Goal: Transaction & Acquisition: Book appointment/travel/reservation

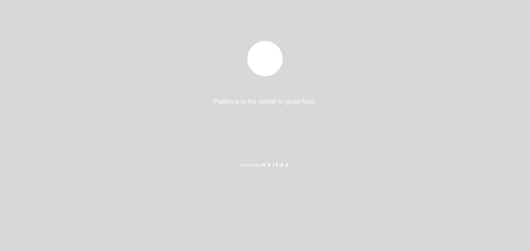
select select "pt"
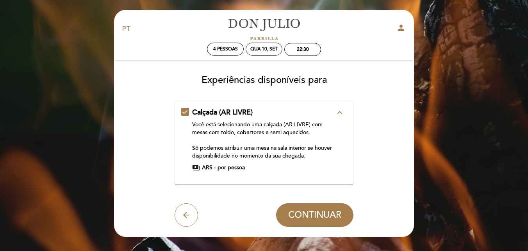
click at [341, 111] on icon "expand_less" at bounding box center [339, 112] width 9 height 9
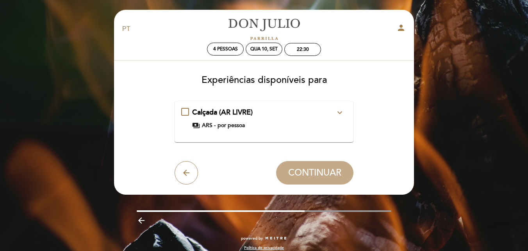
click at [341, 111] on icon "expand_more" at bounding box center [339, 112] width 9 height 9
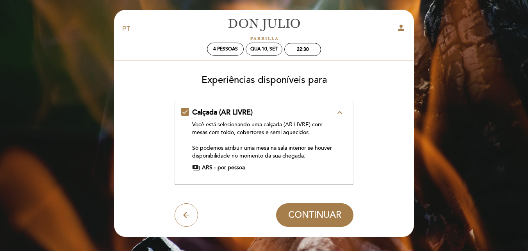
click at [196, 169] on span "payments" at bounding box center [196, 168] width 8 height 8
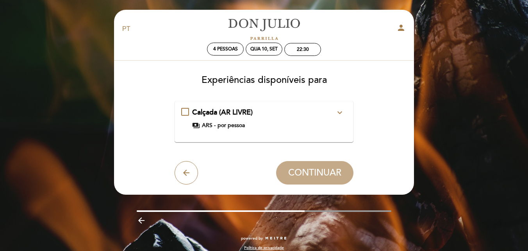
click at [197, 126] on span "payments" at bounding box center [196, 125] width 8 height 8
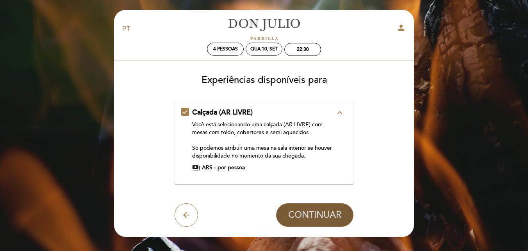
click at [311, 212] on span "CONTINUAR" at bounding box center [314, 214] width 53 height 11
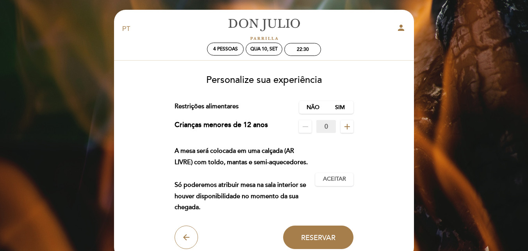
scroll to position [39, 0]
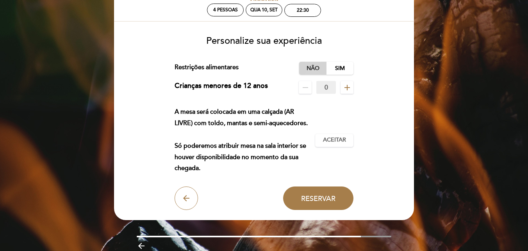
click at [313, 68] on label "Não" at bounding box center [312, 68] width 27 height 13
click at [333, 142] on span "Aceitar" at bounding box center [334, 140] width 23 height 8
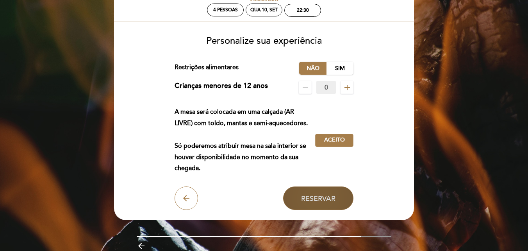
click at [322, 204] on button "Reservar" at bounding box center [318, 197] width 70 height 23
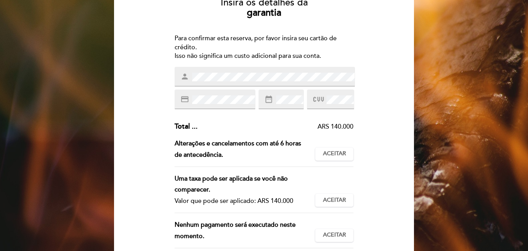
scroll to position [78, 0]
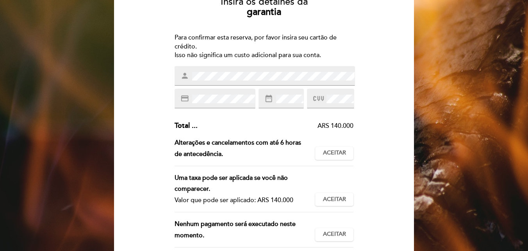
click at [286, 57] on div "Para confirmar esta reserva, por favor insira seu cartão de crédito. Isso não s…" at bounding box center [263, 46] width 179 height 27
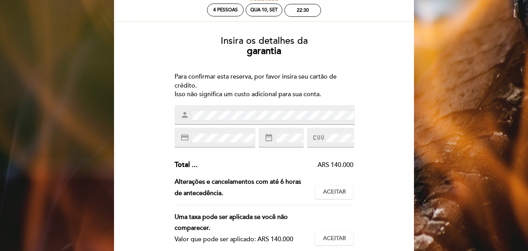
scroll to position [0, 0]
